Goal: Information Seeking & Learning: Learn about a topic

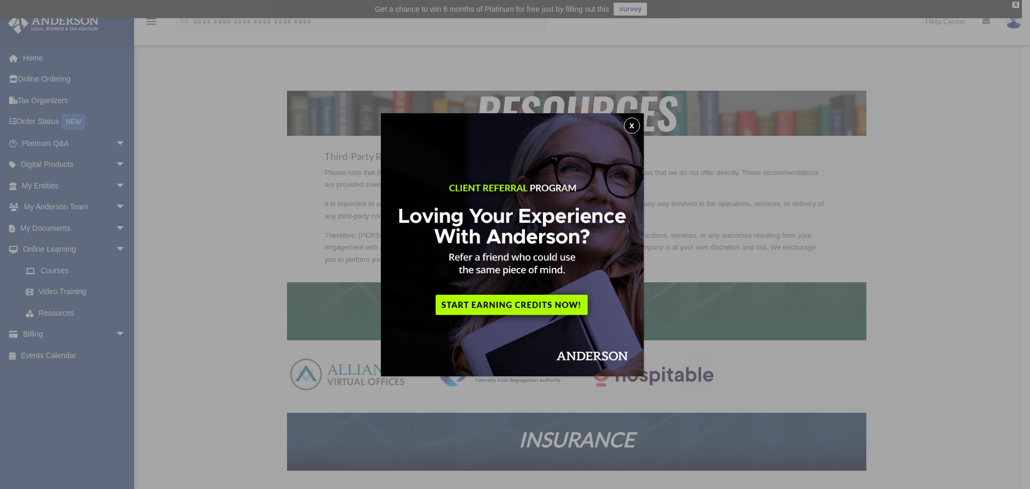
click at [636, 124] on button "x" at bounding box center [632, 125] width 16 height 16
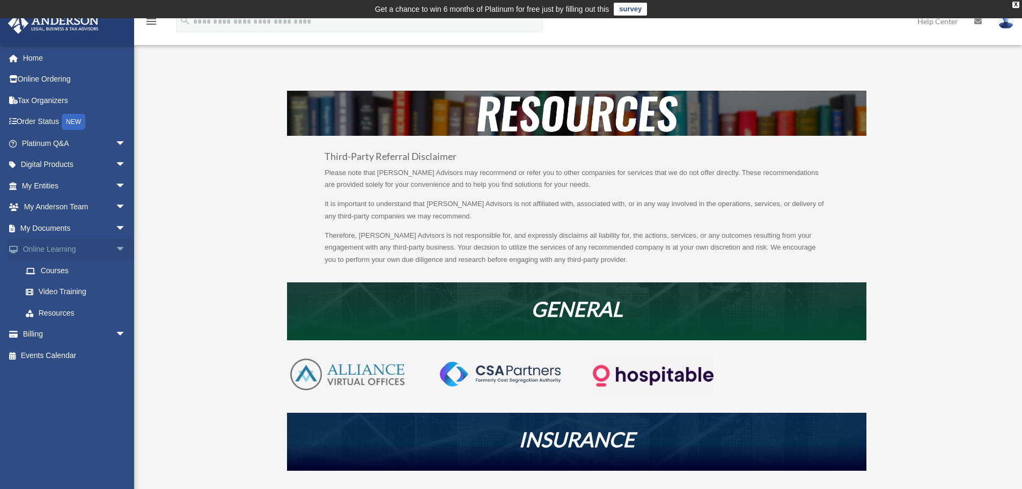
click at [115, 249] on span "arrow_drop_down" at bounding box center [125, 250] width 21 height 22
click at [115, 246] on span "arrow_drop_up" at bounding box center [125, 250] width 21 height 22
click at [115, 226] on span "arrow_drop_down" at bounding box center [125, 228] width 21 height 22
click at [115, 208] on span "arrow_drop_down" at bounding box center [125, 207] width 21 height 22
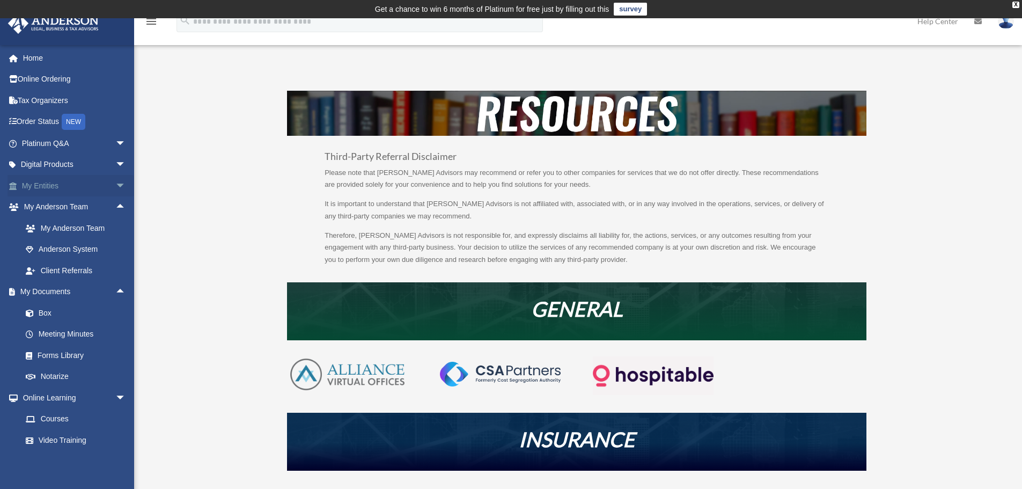
click at [115, 185] on span "arrow_drop_down" at bounding box center [125, 186] width 21 height 22
click at [115, 164] on span "arrow_drop_down" at bounding box center [125, 165] width 21 height 22
click at [85, 214] on div "Business Credit Optimizer" at bounding box center [83, 206] width 91 height 13
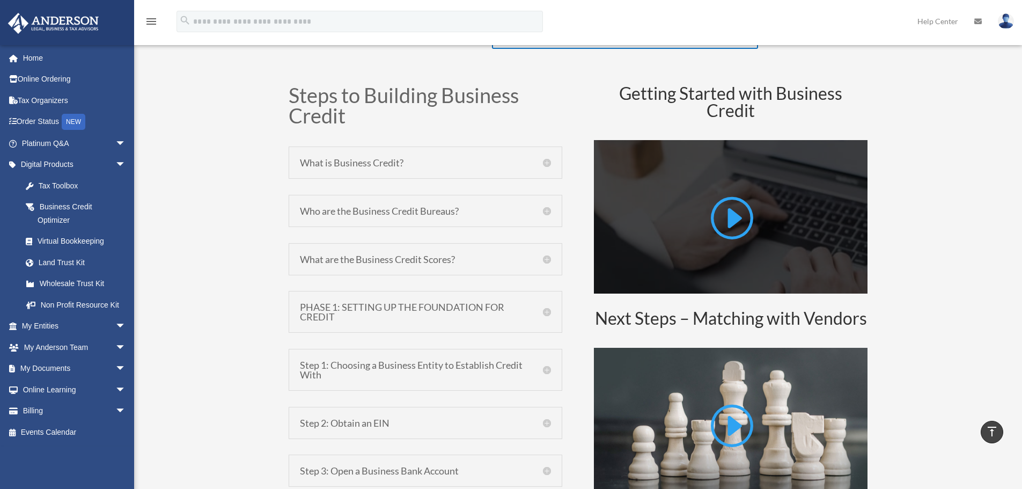
scroll to position [536, 0]
